Goal: Task Accomplishment & Management: Manage account settings

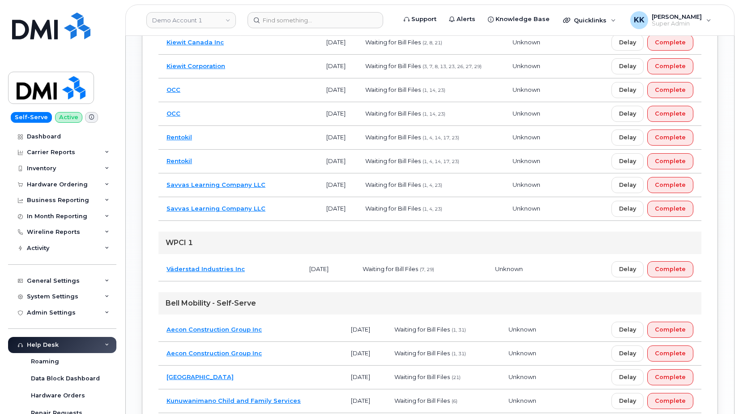
scroll to position [396, 0]
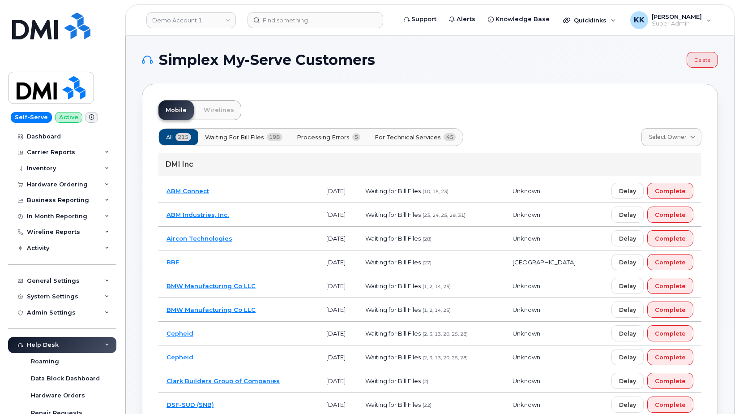
drag, startPoint x: 349, startPoint y: 139, endPoint x: 359, endPoint y: 144, distance: 11.2
click at [349, 139] on span "Processing Errors" at bounding box center [323, 137] width 53 height 9
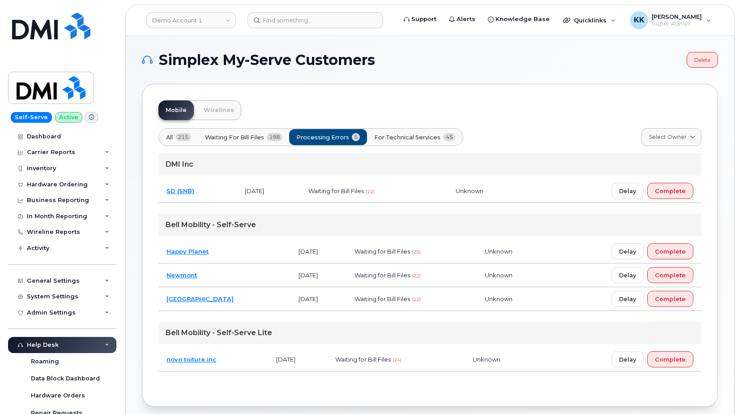
click at [414, 140] on span "For Technical Services" at bounding box center [407, 137] width 66 height 9
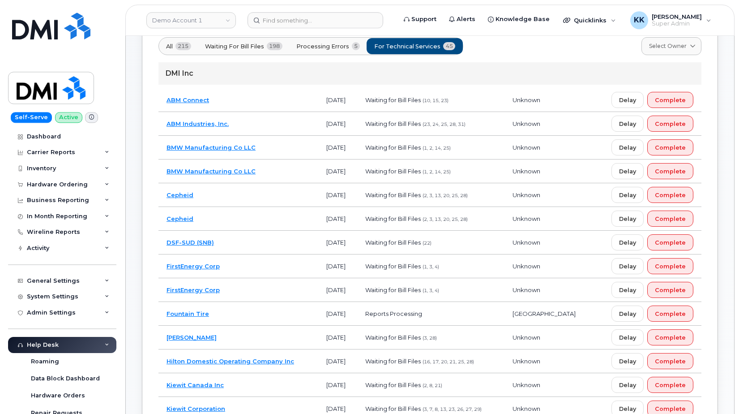
scroll to position [91, 0]
click at [276, 237] on td "DSF-SUD (SNB)" at bounding box center [239, 242] width 160 height 24
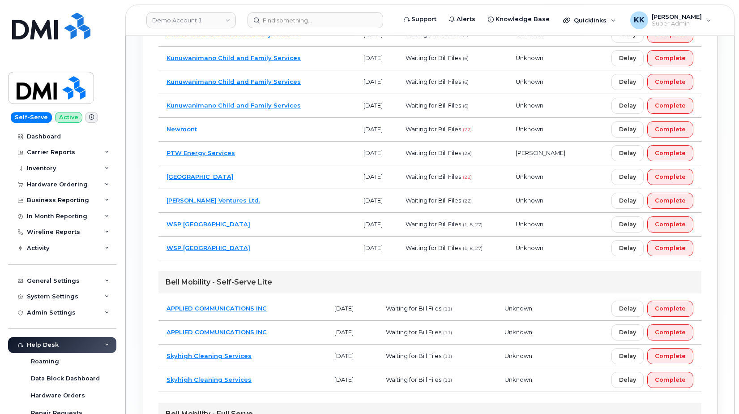
scroll to position [932, 0]
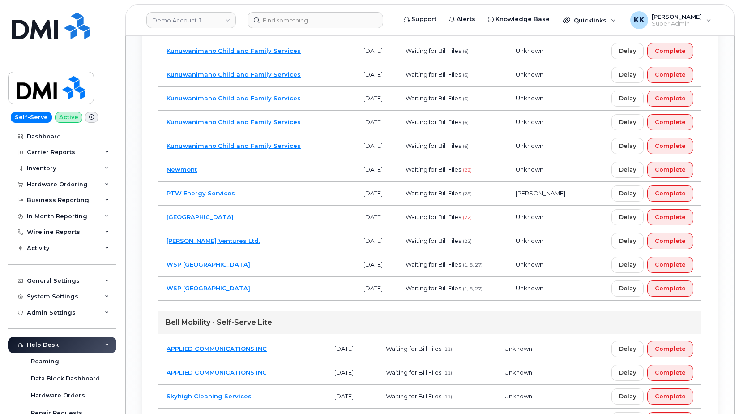
click at [262, 257] on td "WSP Canada" at bounding box center [257, 265] width 197 height 24
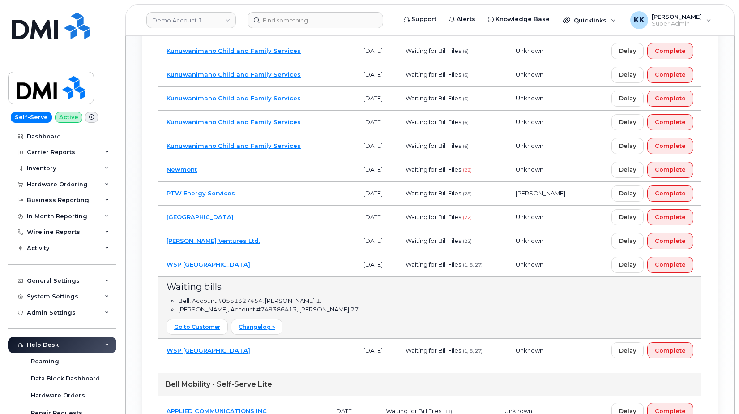
click at [262, 257] on td "WSP Canada" at bounding box center [257, 265] width 197 height 24
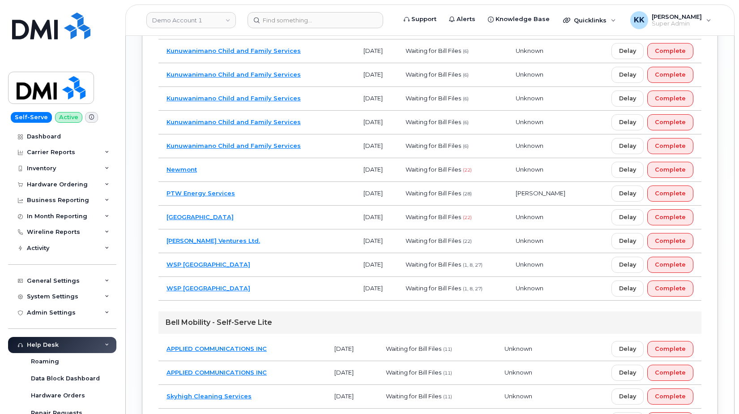
click at [256, 240] on td "Troyer Ventures Ltd." at bounding box center [257, 241] width 197 height 24
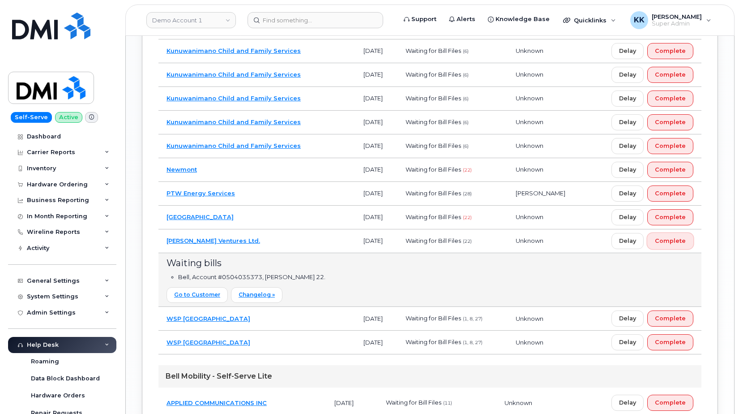
click at [678, 243] on span "Complete" at bounding box center [670, 240] width 31 height 9
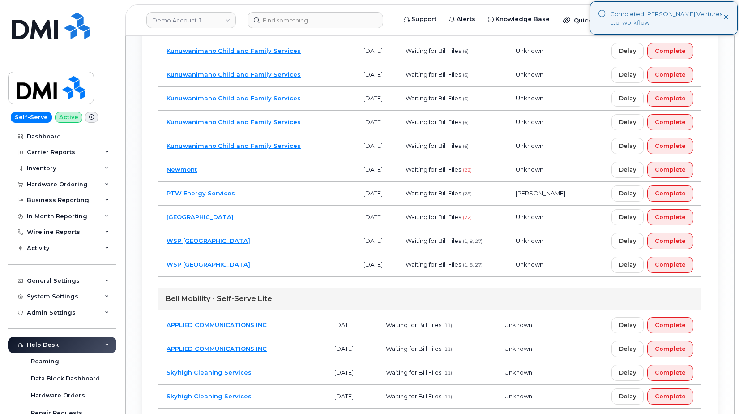
click at [274, 222] on td "Strathcona County" at bounding box center [257, 218] width 197 height 24
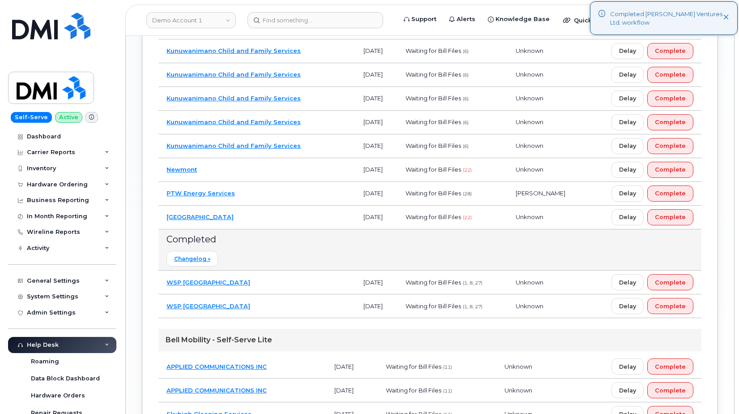
click at [274, 220] on td "Strathcona County" at bounding box center [257, 218] width 197 height 24
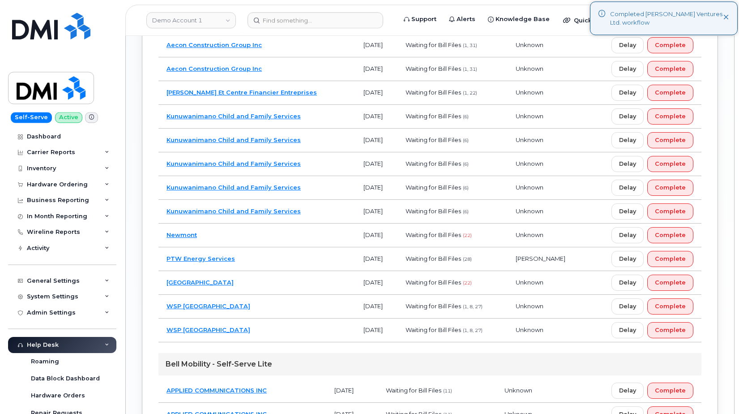
scroll to position [840, 0]
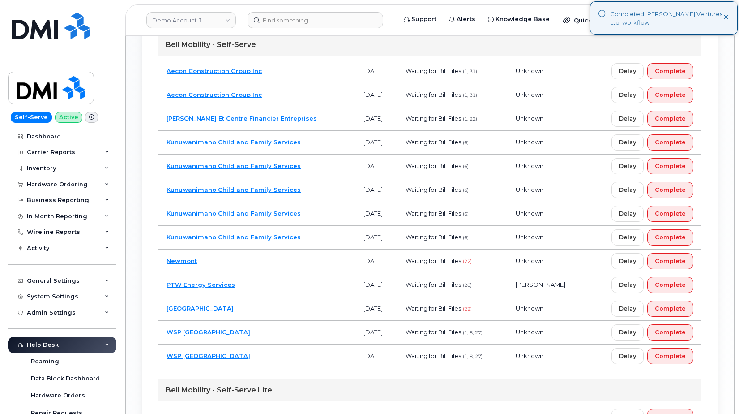
click at [300, 260] on td "Newmont" at bounding box center [257, 261] width 197 height 24
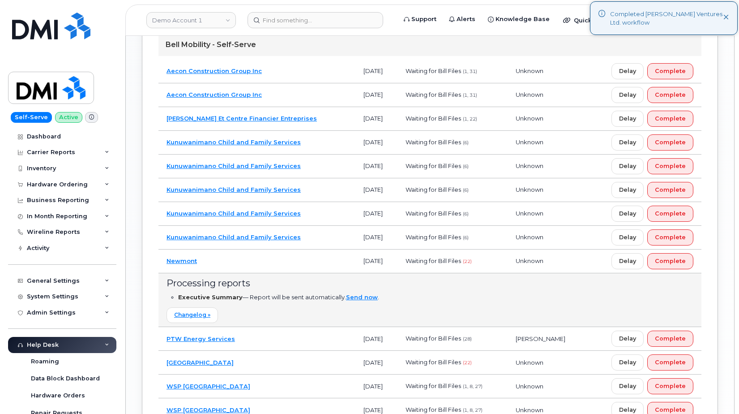
click at [300, 260] on td "Newmont" at bounding box center [257, 261] width 197 height 24
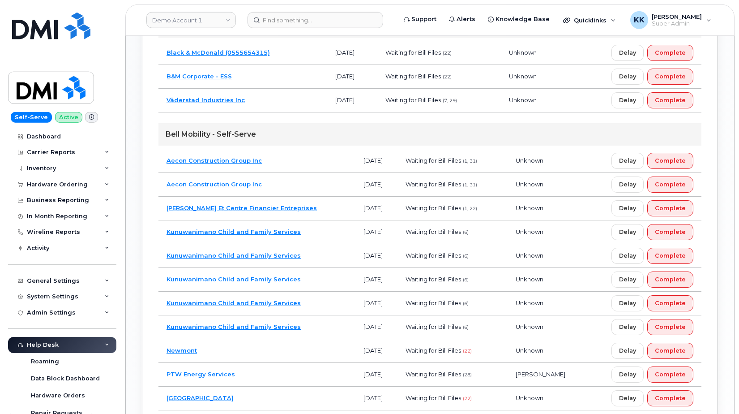
scroll to position [749, 0]
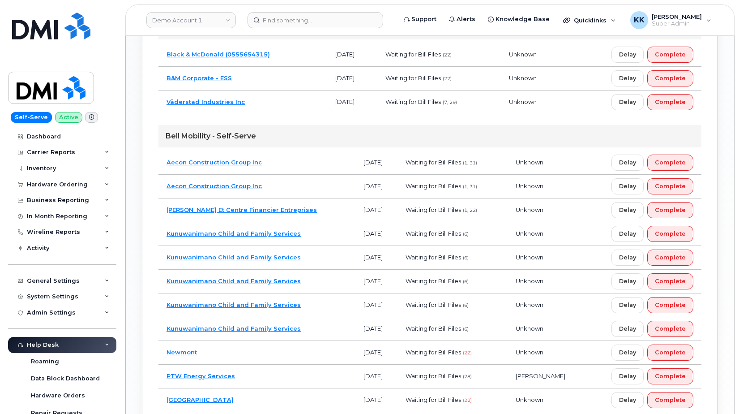
click at [339, 211] on td "Caisses Desjardins Et Centre Financier Entreprises" at bounding box center [257, 210] width 197 height 24
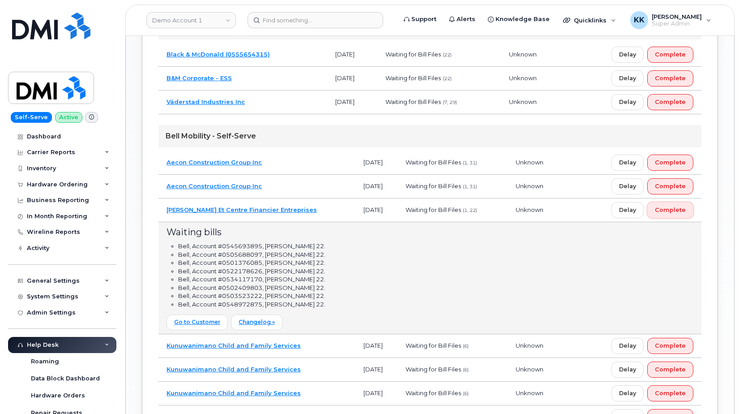
click at [682, 217] on button "Complete" at bounding box center [670, 210] width 46 height 16
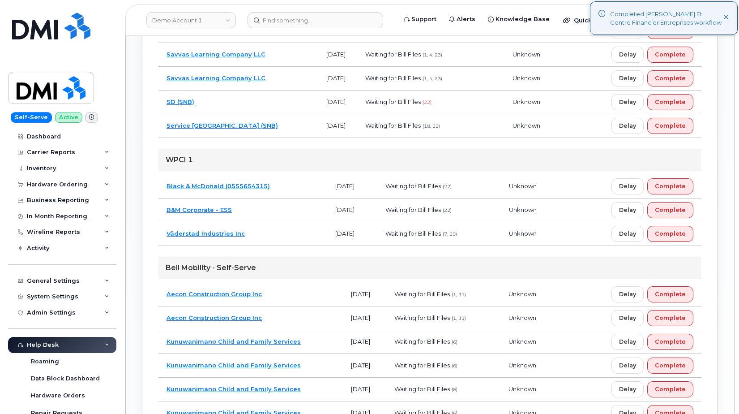
scroll to position [612, 0]
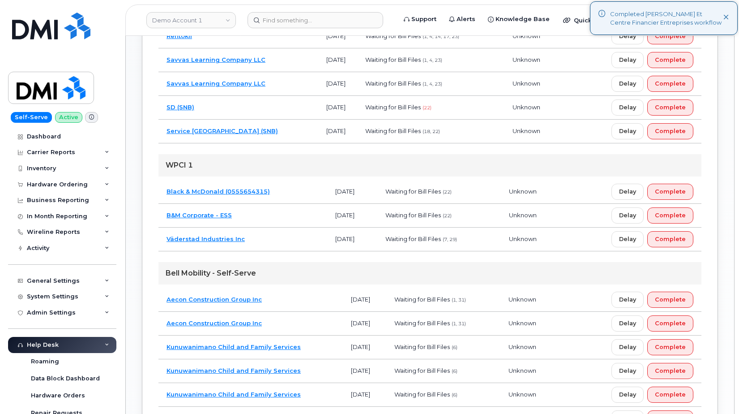
click at [300, 194] on td "Black & McDonald (0555654315)" at bounding box center [243, 192] width 169 height 24
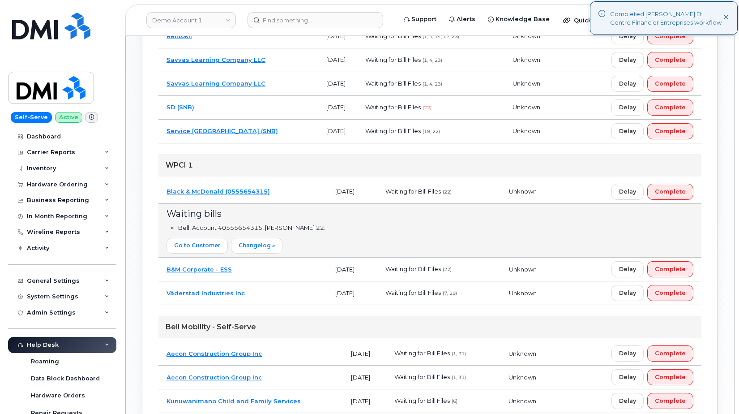
click at [284, 276] on td "B&M Corporate - ESS" at bounding box center [243, 269] width 169 height 24
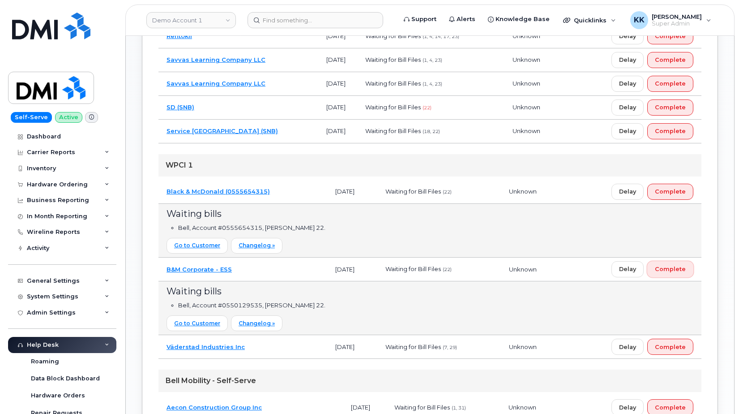
click at [668, 273] on span "Complete" at bounding box center [670, 269] width 31 height 9
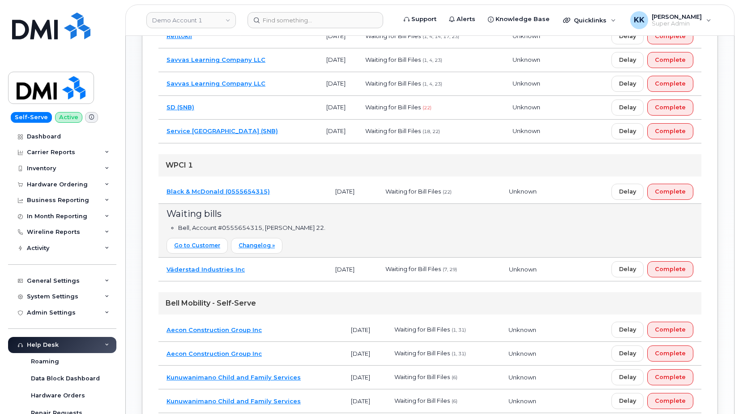
click at [292, 196] on td "Black & McDonald (0555654315)" at bounding box center [243, 192] width 169 height 24
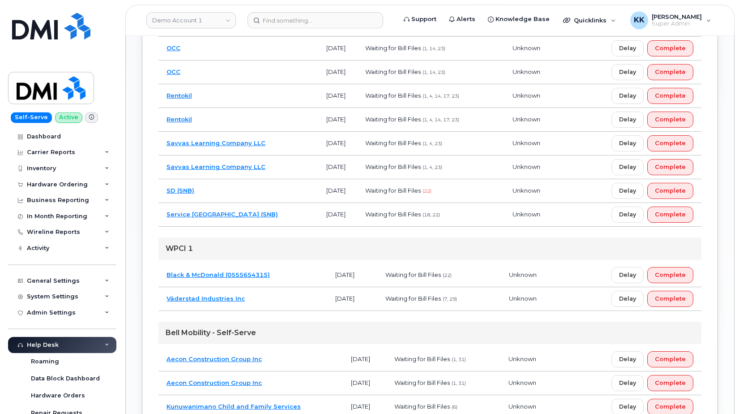
scroll to position [521, 0]
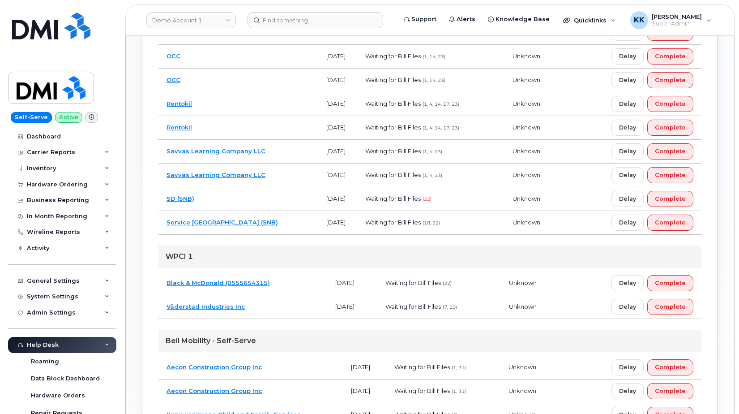
click at [289, 223] on td "Service New Brunswick (SNB)" at bounding box center [239, 223] width 160 height 24
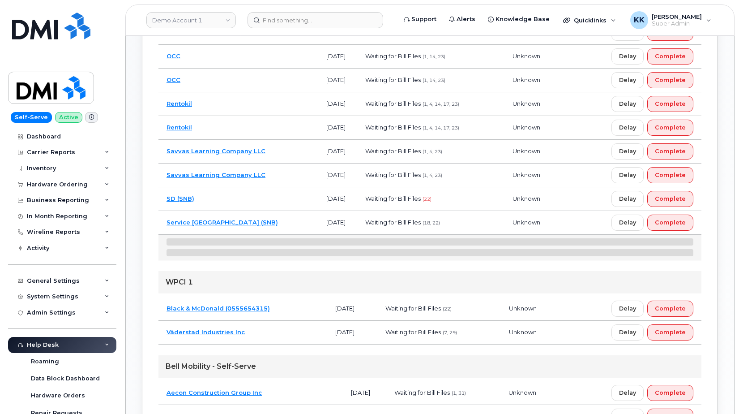
click at [261, 202] on td "SD (SNB)" at bounding box center [239, 199] width 160 height 24
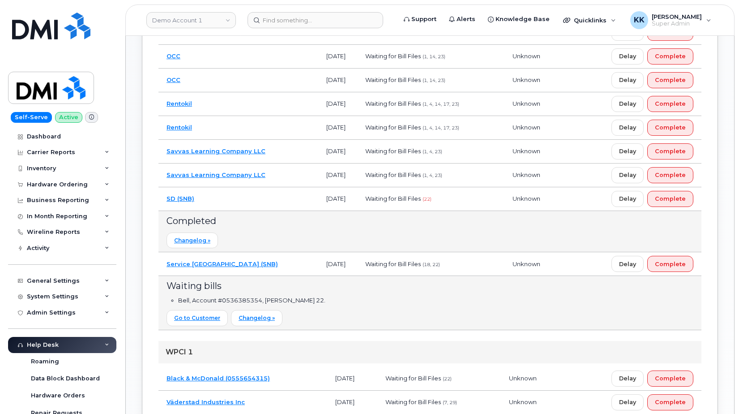
click at [268, 194] on td "SD (SNB)" at bounding box center [239, 199] width 160 height 24
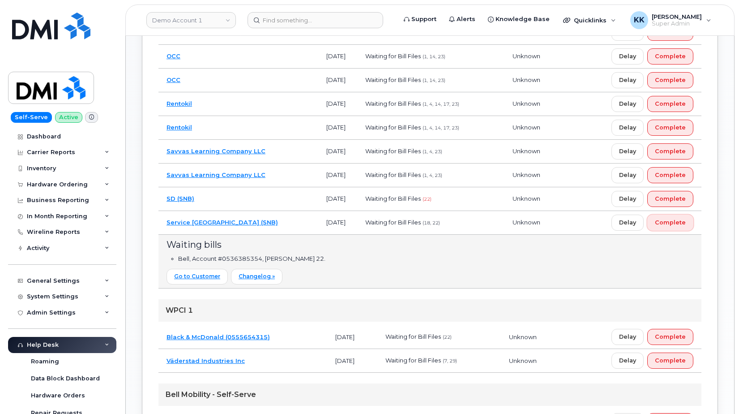
click at [669, 222] on span "Complete" at bounding box center [670, 222] width 31 height 9
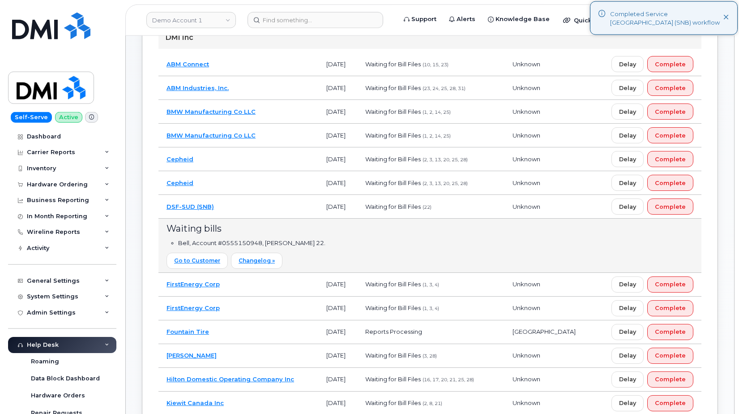
scroll to position [110, 0]
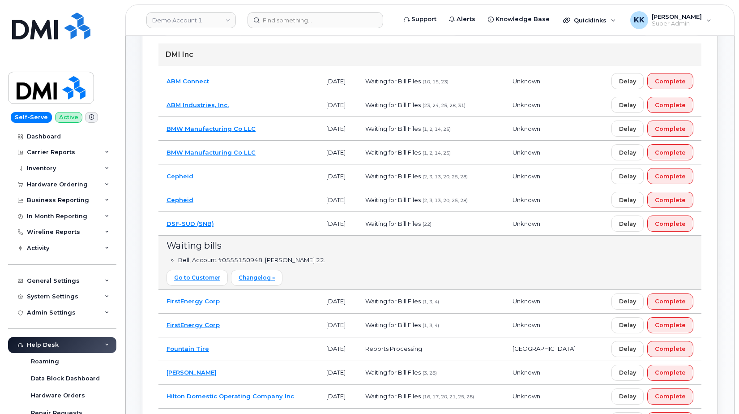
click at [676, 232] on td "Delay Complete" at bounding box center [647, 224] width 109 height 24
click at [676, 227] on span "Complete" at bounding box center [670, 223] width 31 height 9
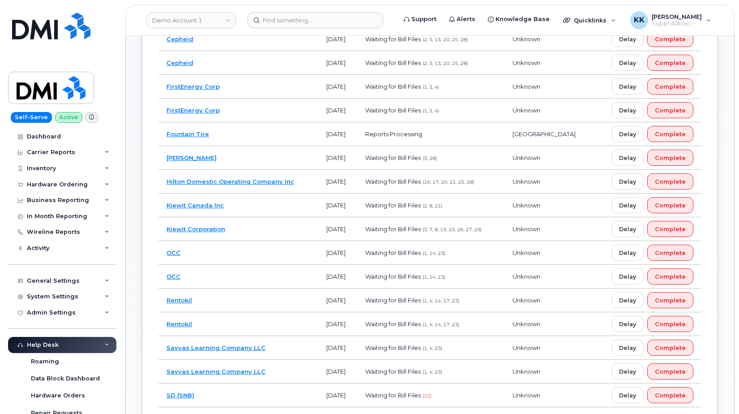
scroll to position [292, 0]
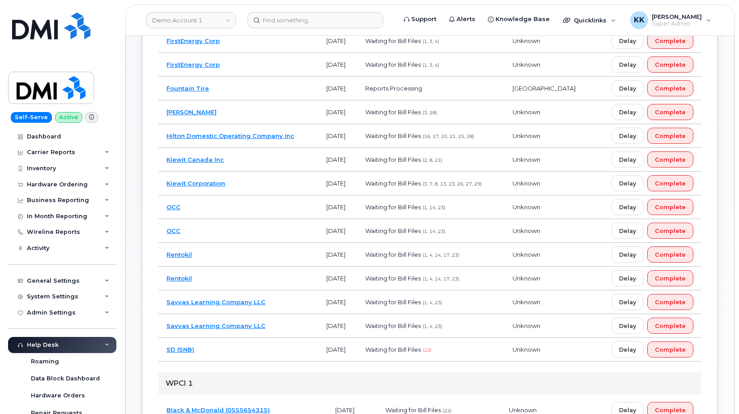
click at [276, 253] on td "Rentokil" at bounding box center [239, 255] width 160 height 24
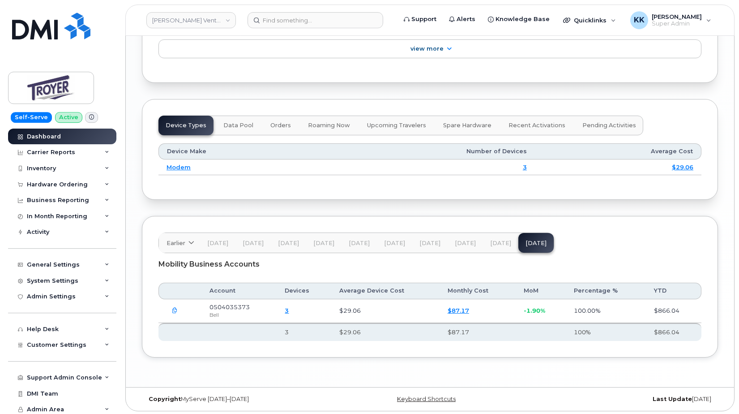
scroll to position [1112, 0]
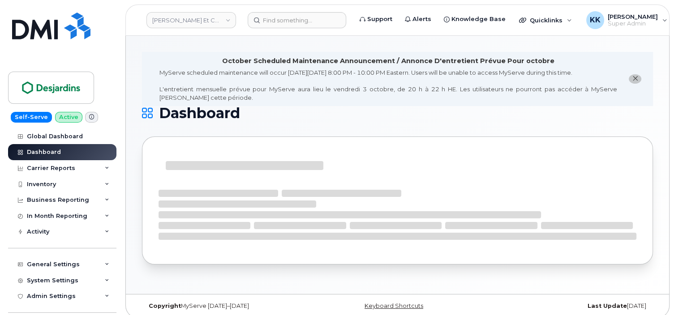
scroll to position [7, 0]
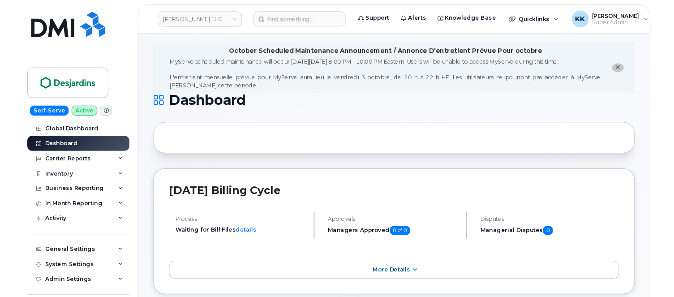
scroll to position [1457, 0]
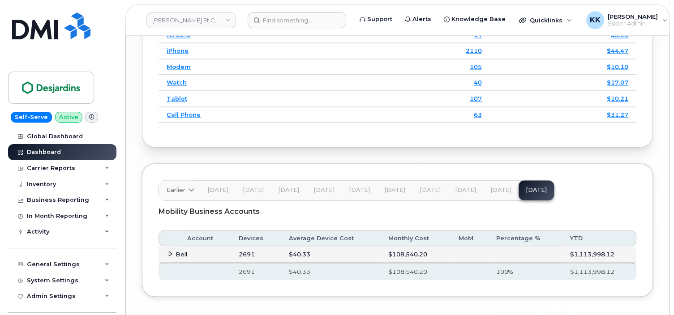
click at [167, 250] on span at bounding box center [170, 253] width 7 height 7
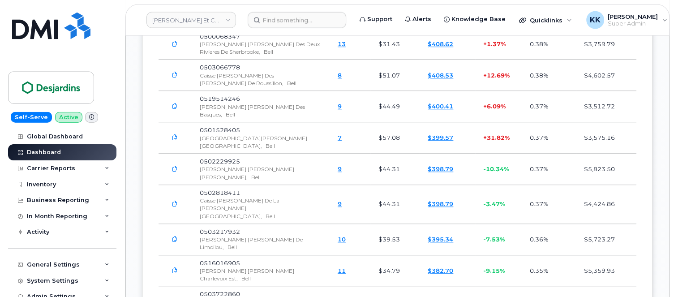
scroll to position [7207, 0]
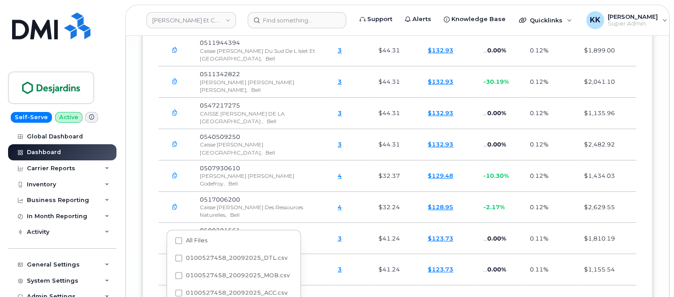
scroll to position [7151, 0]
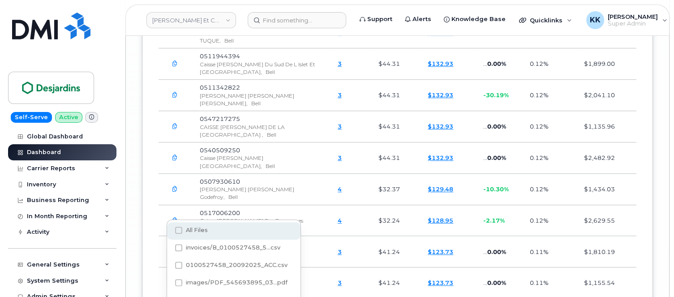
scroll to position [7198, 0]
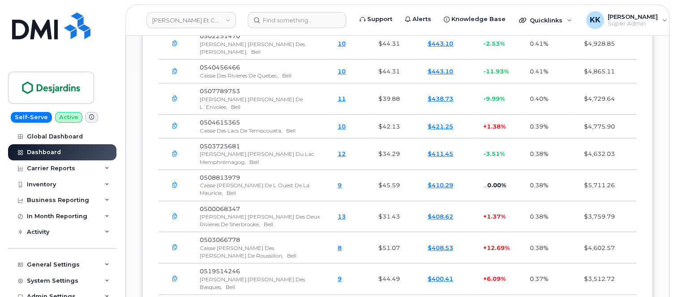
scroll to position [7184, 0]
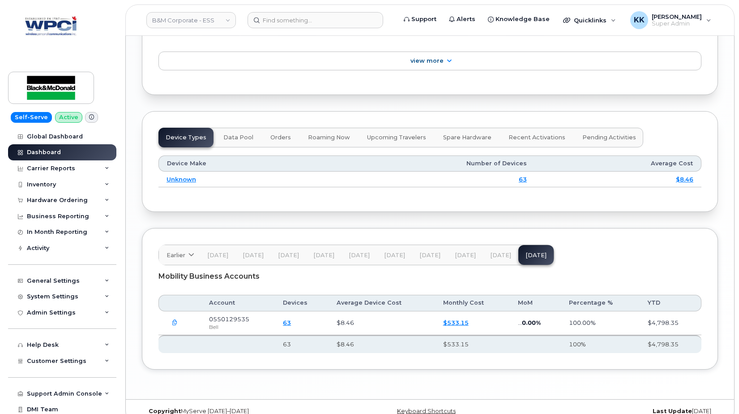
scroll to position [1109, 0]
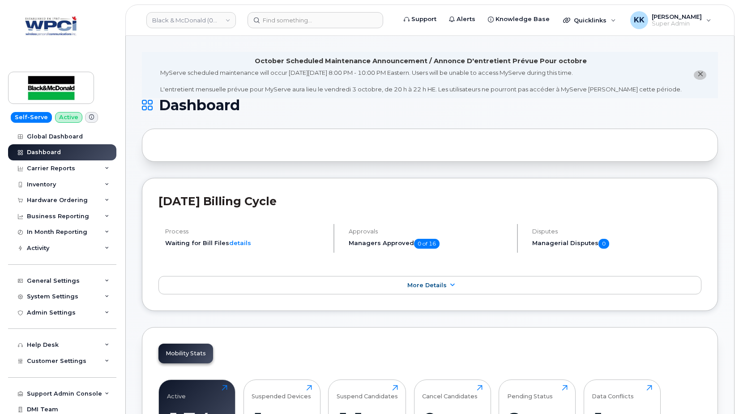
scroll to position [1216, 0]
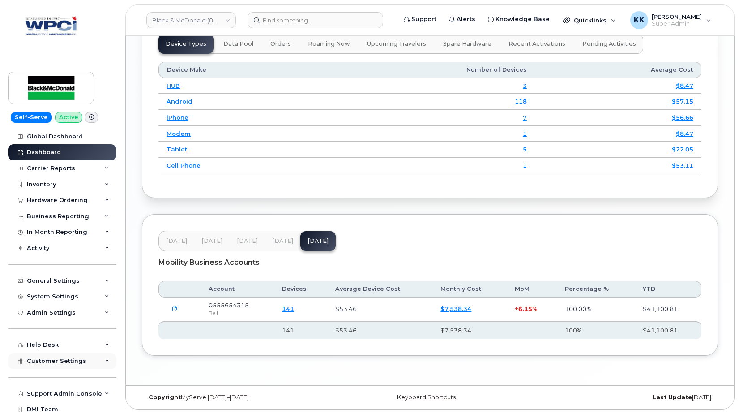
click at [56, 360] on span "Customer Settings" at bounding box center [57, 360] width 60 height 7
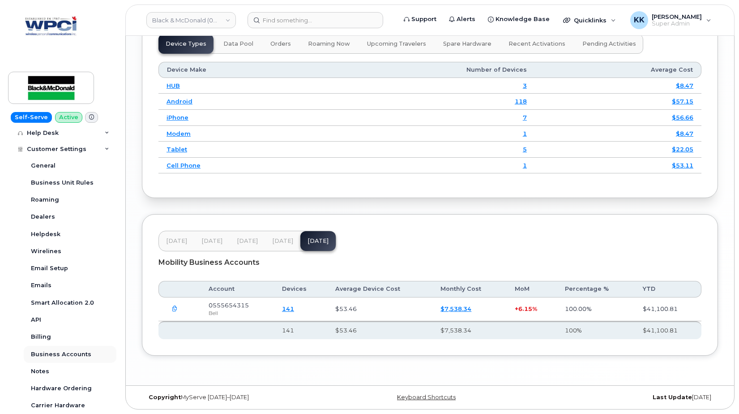
scroll to position [215, 0]
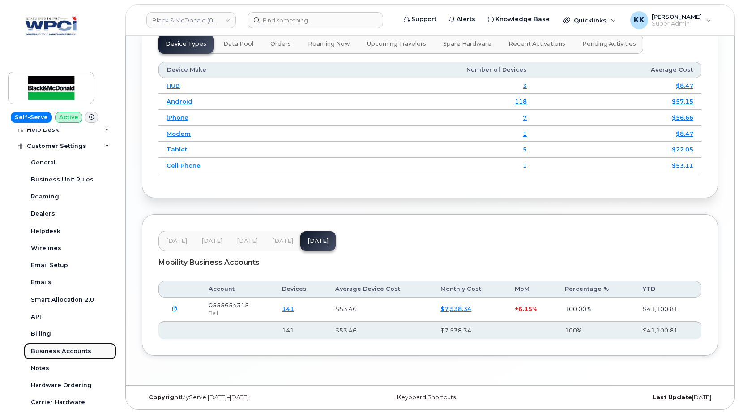
click at [64, 351] on div "Business Accounts" at bounding box center [61, 351] width 60 height 8
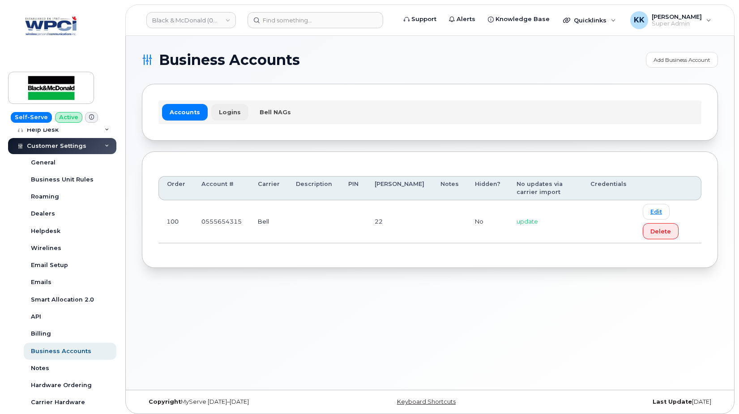
click at [224, 113] on link "Logins" at bounding box center [229, 112] width 37 height 16
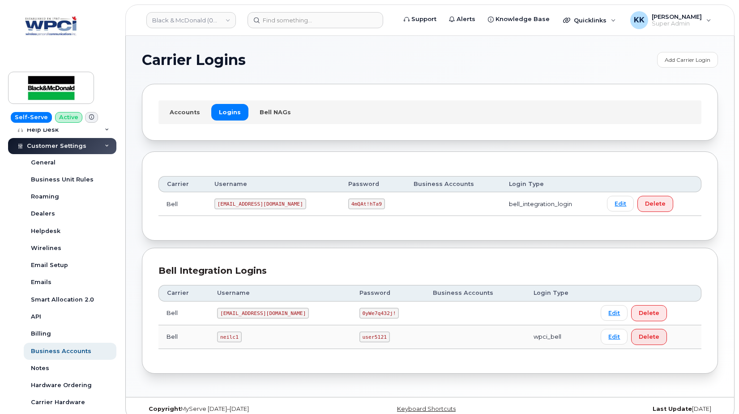
click at [267, 203] on code "1BlackMcDonald@myserve.ca" at bounding box center [260, 203] width 92 height 11
click at [363, 207] on code "4mQAt!hTa9" at bounding box center [366, 203] width 37 height 11
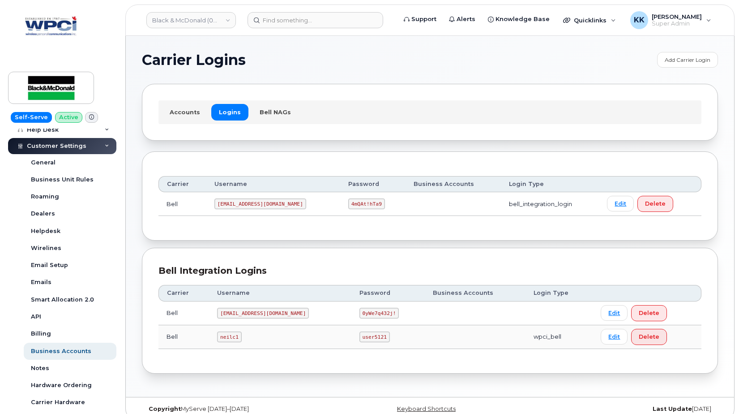
click at [363, 207] on code "4mQAt!hTa9" at bounding box center [366, 203] width 37 height 11
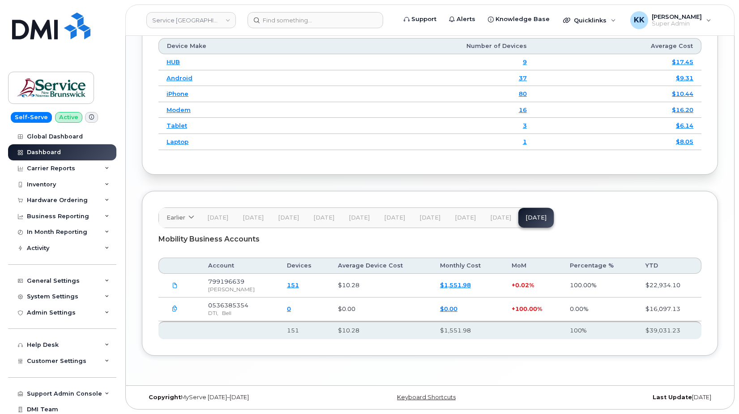
scroll to position [1252, 0]
click at [176, 311] on icon "button" at bounding box center [175, 309] width 6 height 6
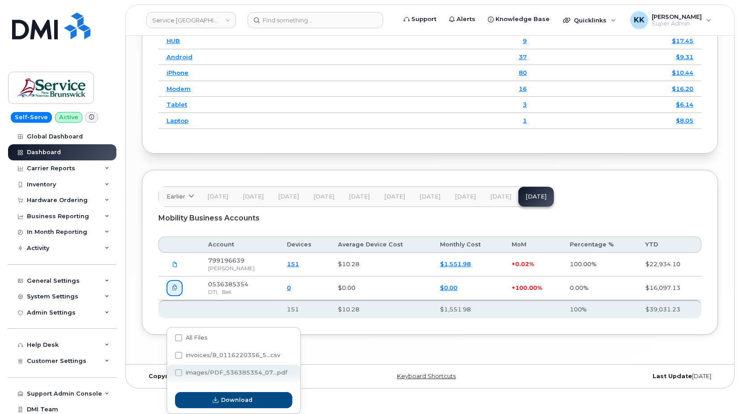
click at [181, 369] on span at bounding box center [178, 372] width 7 height 7
click at [169, 371] on input "images/PDF_536385354_07...pdf" at bounding box center [166, 373] width 4 height 4
checkbox input "true"
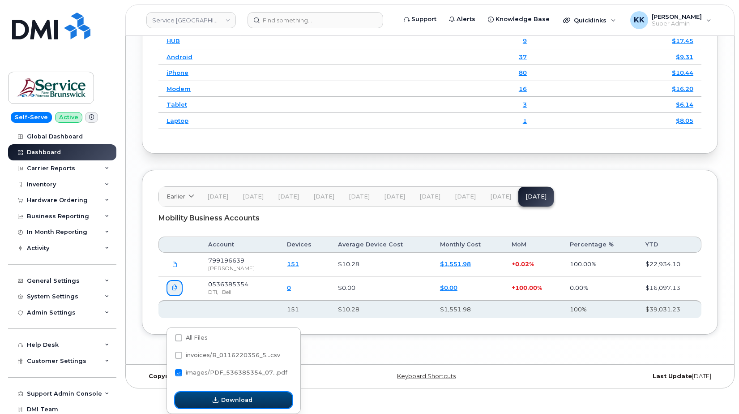
click at [220, 395] on span "button" at bounding box center [215, 399] width 9 height 9
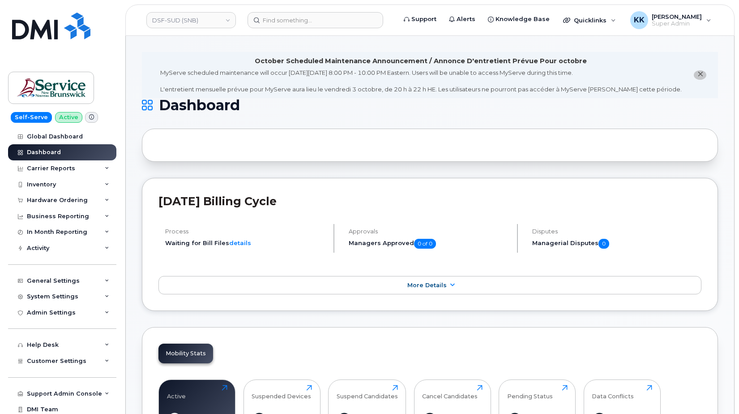
scroll to position [1116, 0]
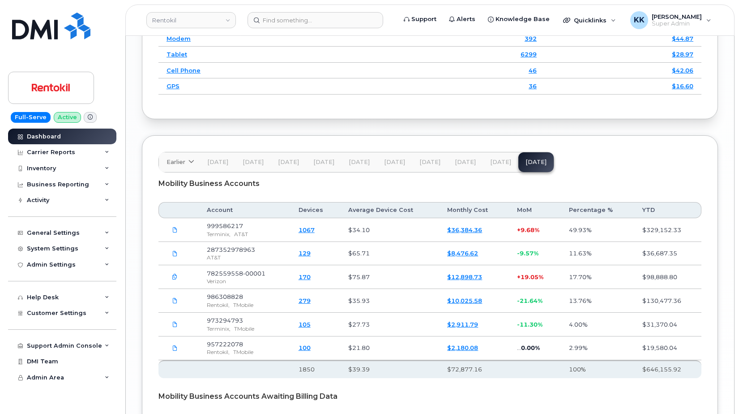
scroll to position [1539, 0]
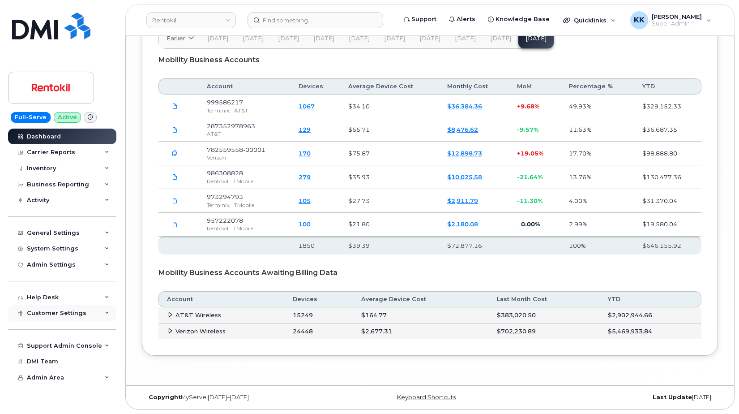
click at [49, 312] on span "Customer Settings" at bounding box center [57, 312] width 60 height 7
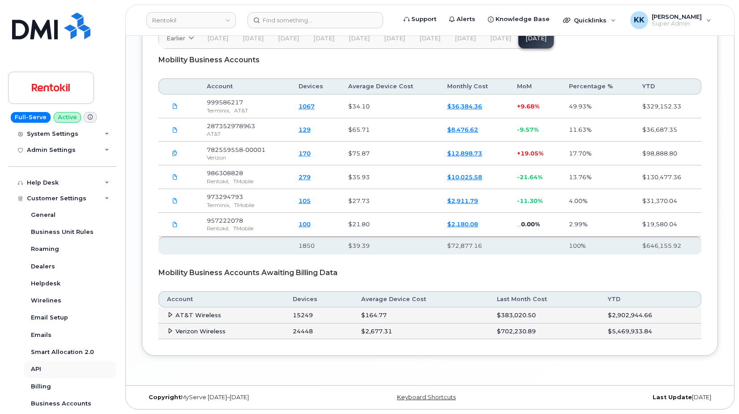
scroll to position [172, 0]
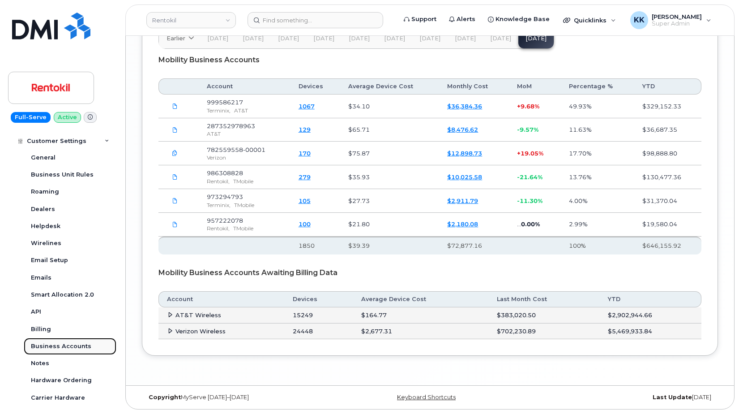
click at [48, 346] on div "Business Accounts" at bounding box center [61, 346] width 60 height 8
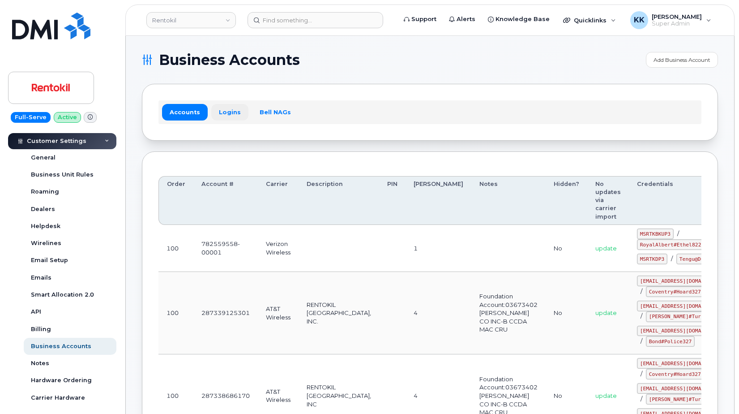
click at [219, 110] on link "Logins" at bounding box center [229, 112] width 37 height 16
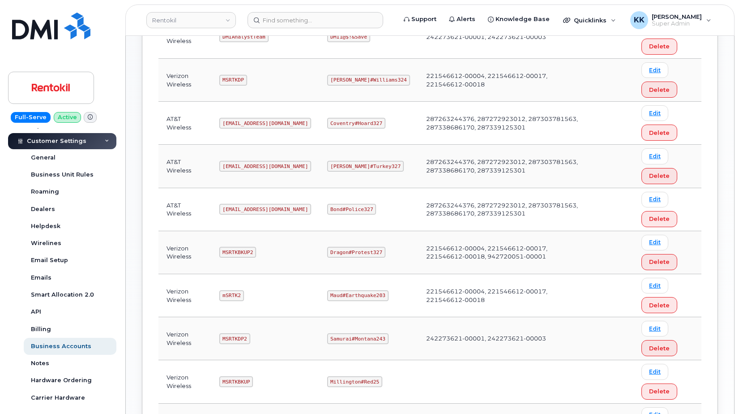
scroll to position [457, 0]
click at [264, 206] on code "[EMAIL_ADDRESS][DOMAIN_NAME]" at bounding box center [265, 208] width 92 height 11
click at [344, 206] on code "Bond#Police327" at bounding box center [351, 208] width 49 height 11
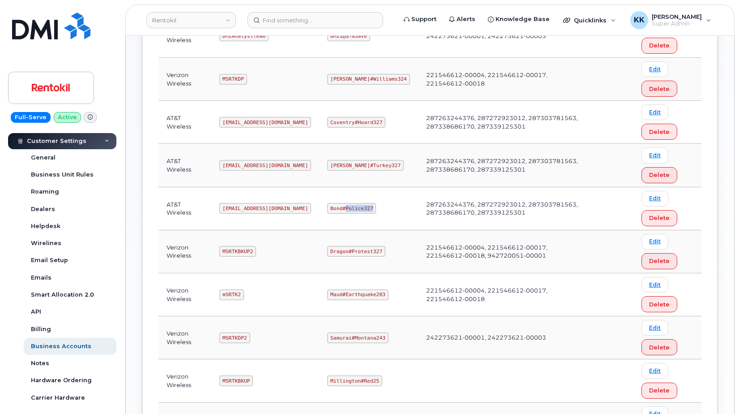
click at [344, 206] on code "Bond#Police327" at bounding box center [351, 208] width 49 height 11
